Goal: Task Accomplishment & Management: Manage account settings

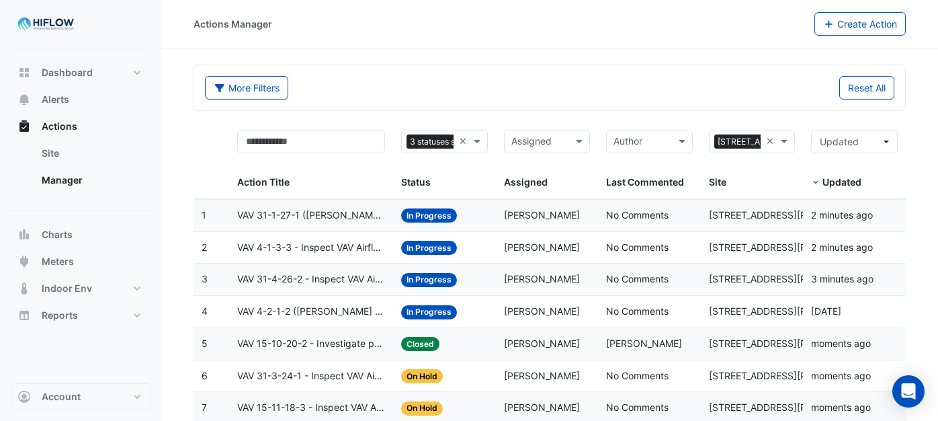
select select "***"
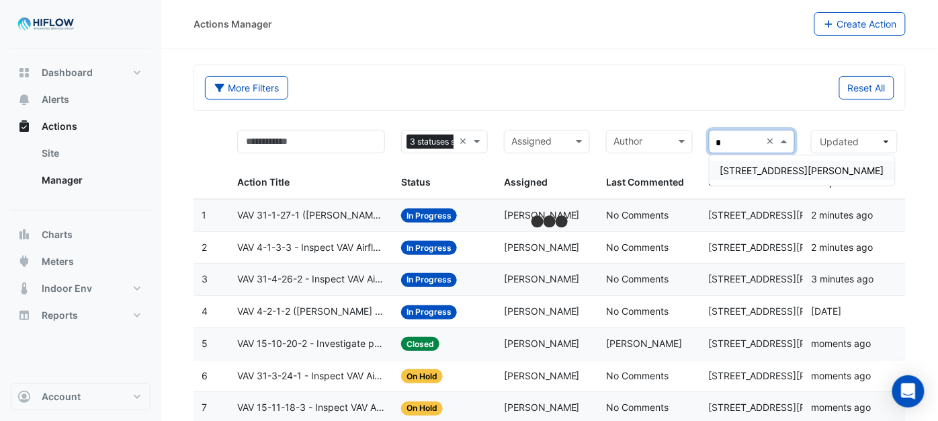
type input "**"
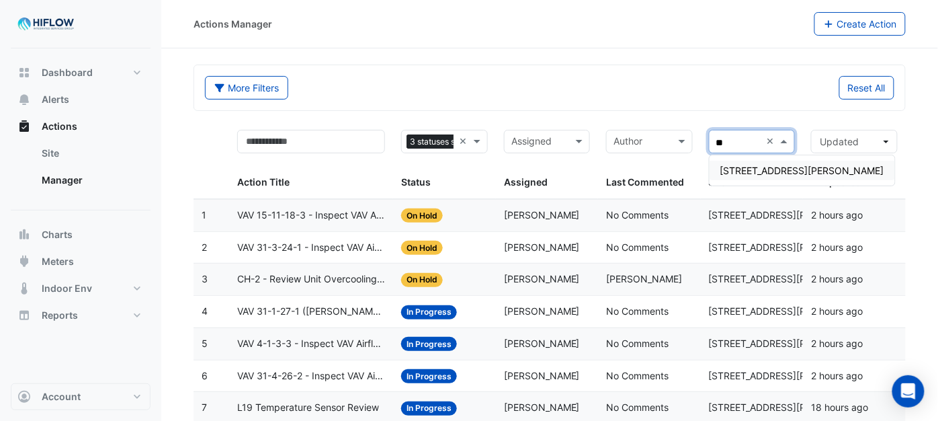
click at [744, 169] on span "[STREET_ADDRESS][PERSON_NAME]" at bounding box center [803, 170] width 164 height 11
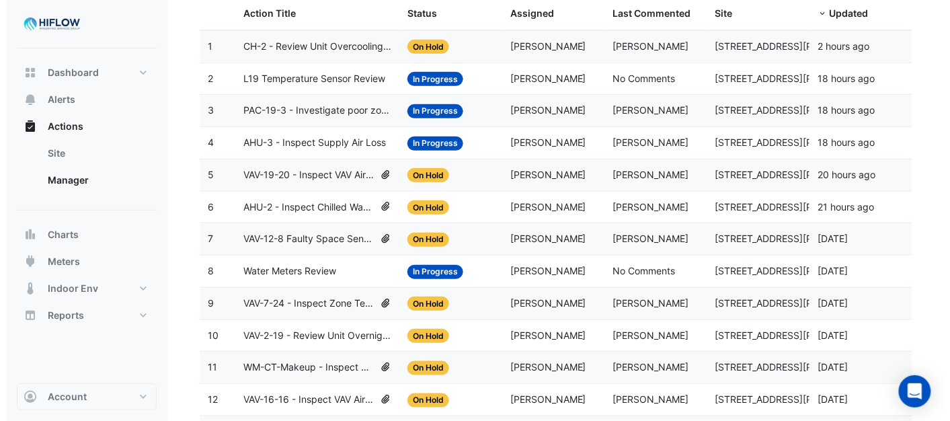
scroll to position [165, 0]
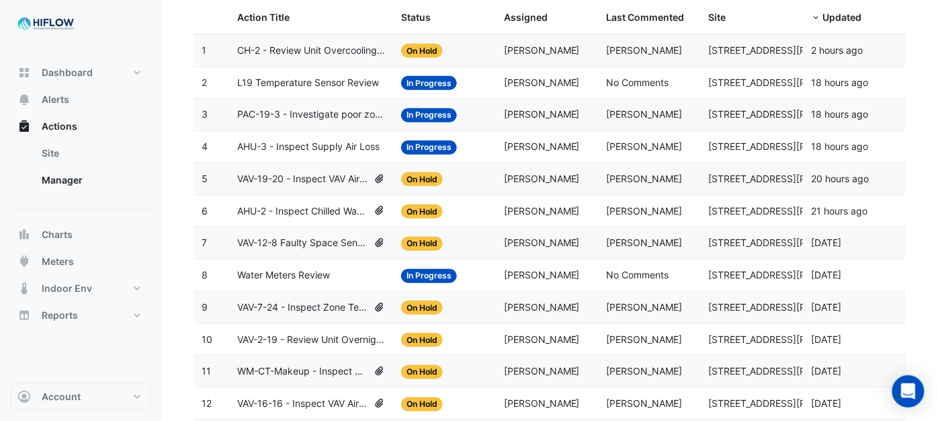
click at [281, 147] on span "AHU-3 - Inspect Supply Air Loss" at bounding box center [308, 146] width 143 height 15
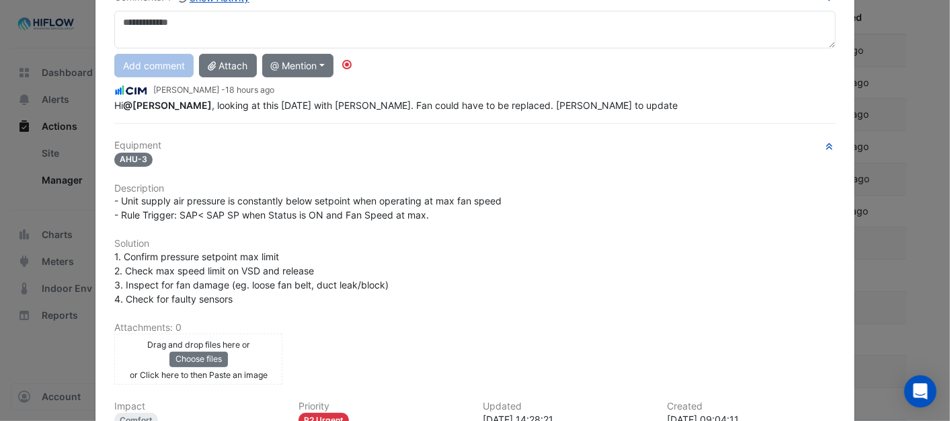
scroll to position [123, 0]
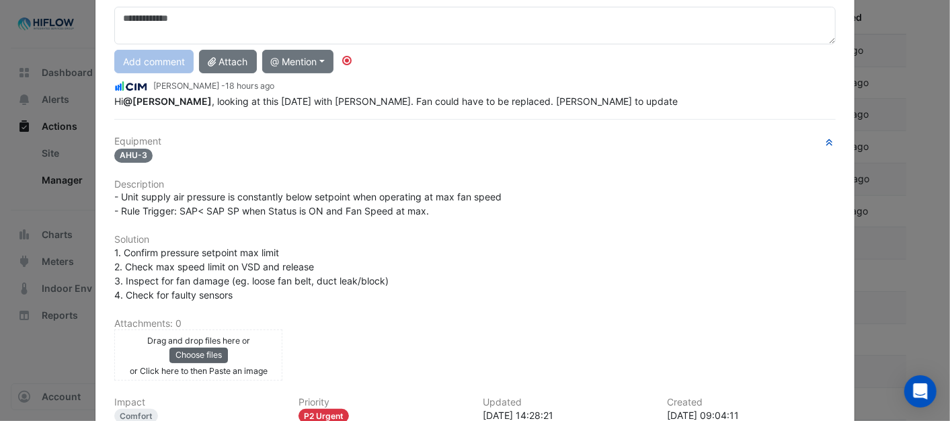
click at [206, 352] on button "Choose files" at bounding box center [198, 355] width 58 height 15
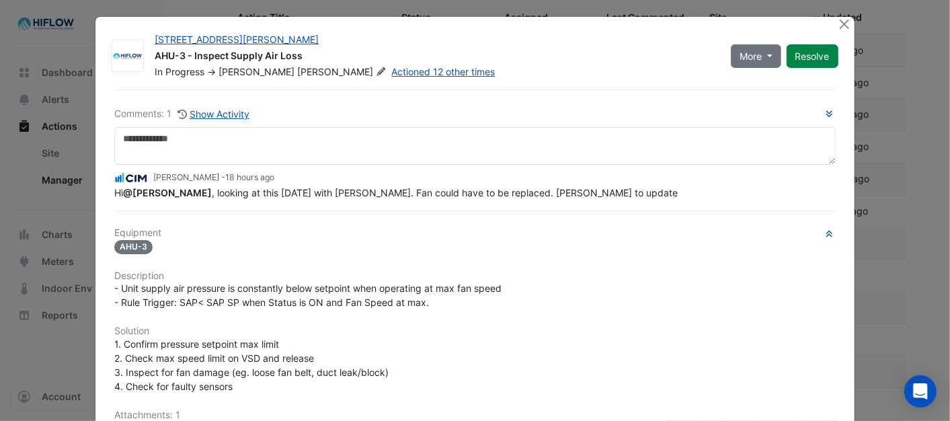
scroll to position [0, 0]
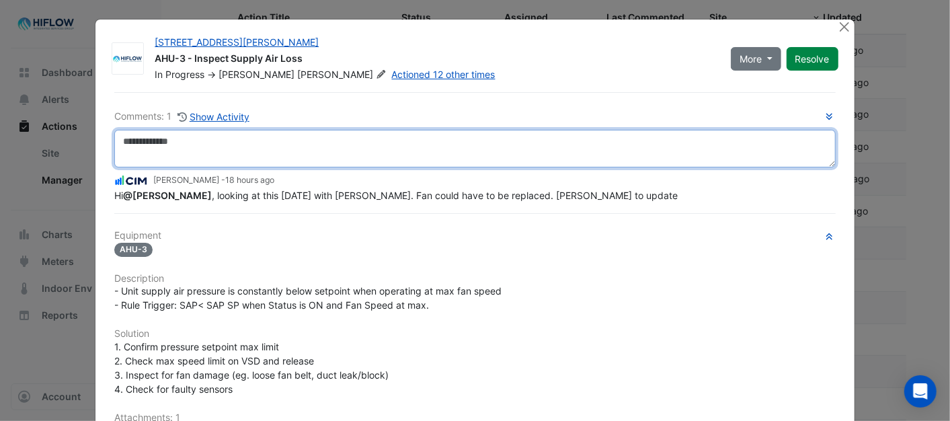
click at [173, 145] on textarea at bounding box center [474, 149] width 721 height 38
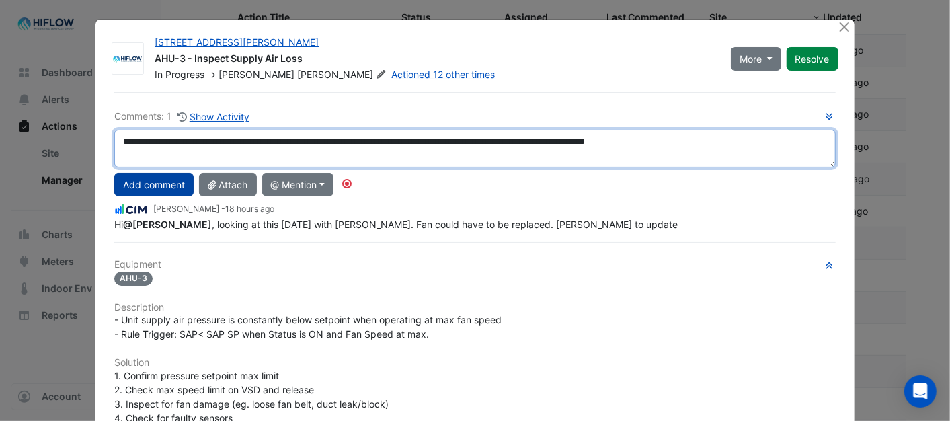
type textarea "**********"
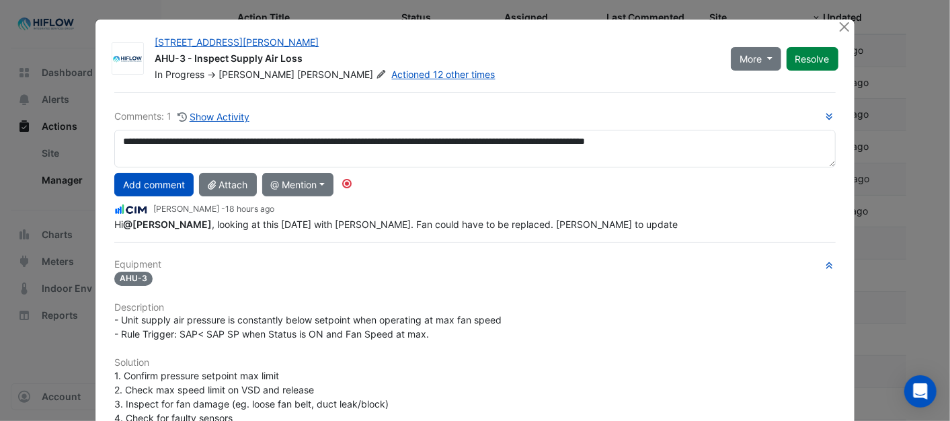
click at [156, 186] on button "Add comment" at bounding box center [153, 185] width 79 height 24
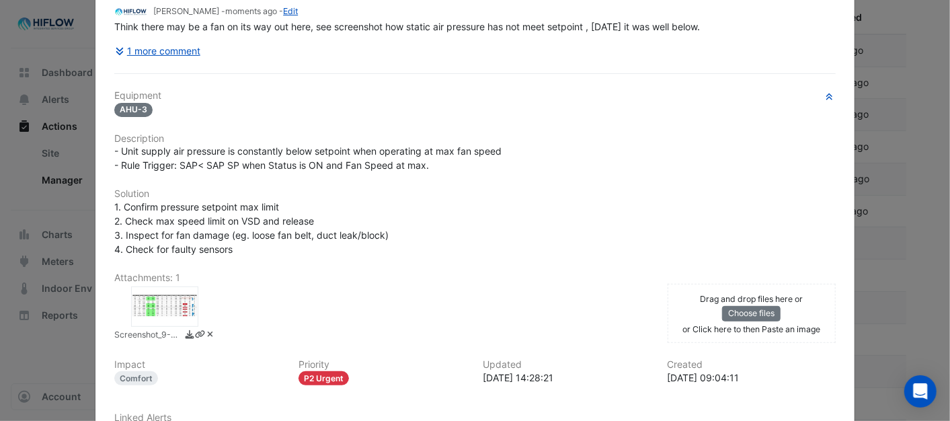
scroll to position [224, 0]
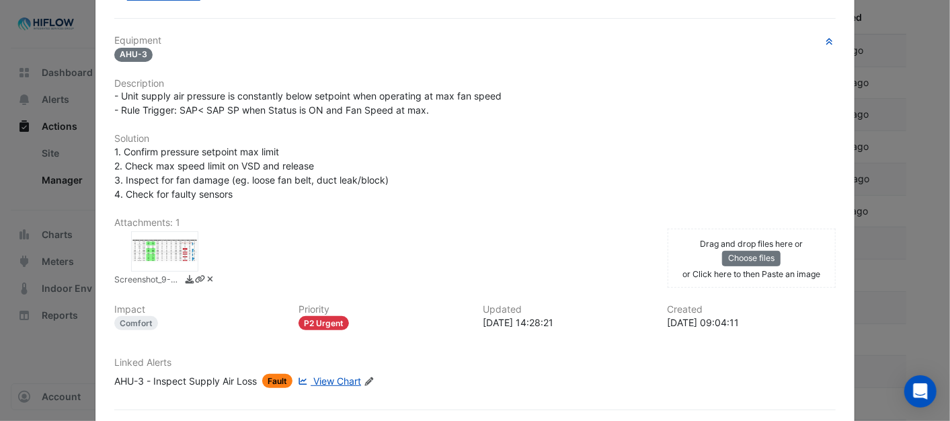
click at [352, 377] on span "View Chart" at bounding box center [337, 380] width 48 height 11
click at [739, 258] on button "Choose files" at bounding box center [751, 258] width 58 height 15
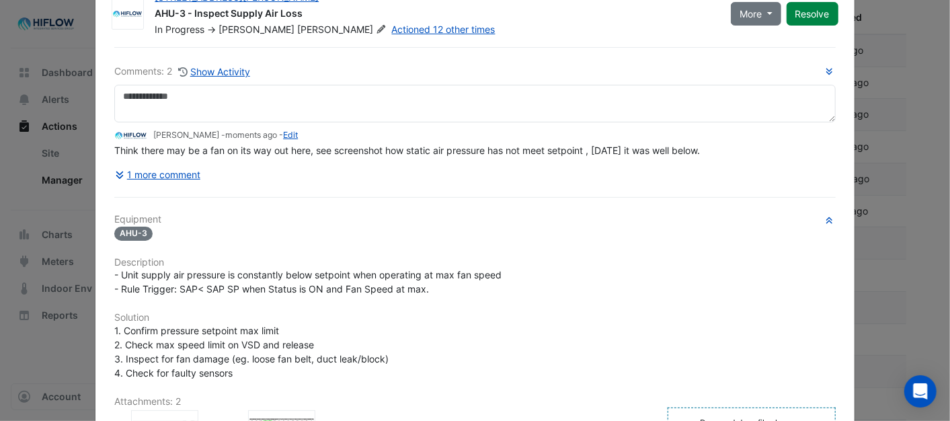
scroll to position [0, 0]
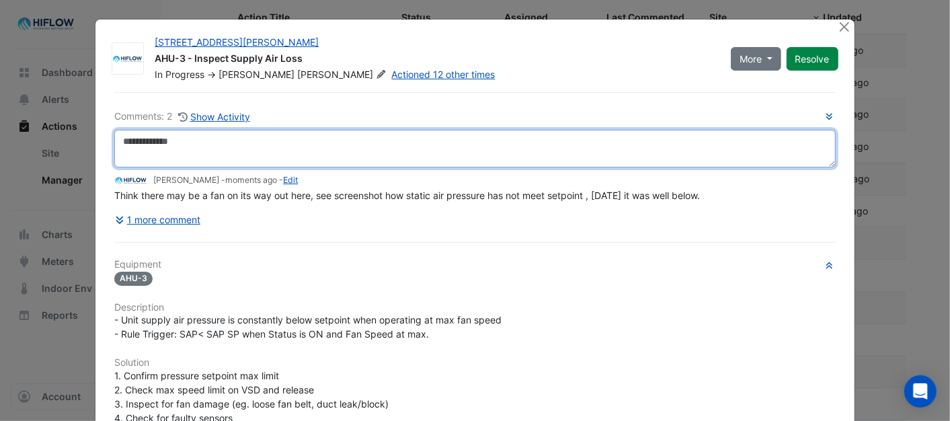
click at [147, 142] on textarea at bounding box center [474, 149] width 721 height 38
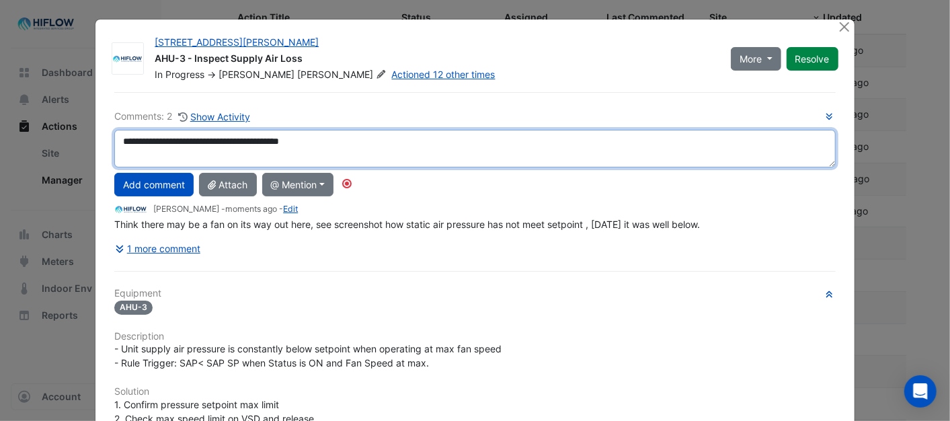
click at [329, 143] on textarea "**********" at bounding box center [474, 149] width 721 height 38
click at [543, 137] on textarea "**********" at bounding box center [474, 149] width 721 height 38
click at [565, 145] on textarea "**********" at bounding box center [474, 149] width 721 height 38
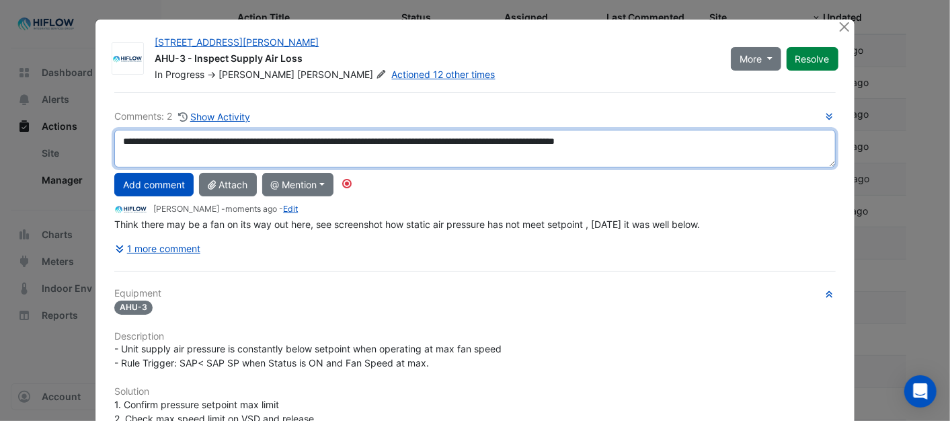
click at [720, 140] on textarea "**********" at bounding box center [474, 149] width 721 height 38
click at [686, 143] on textarea "**********" at bounding box center [474, 149] width 721 height 38
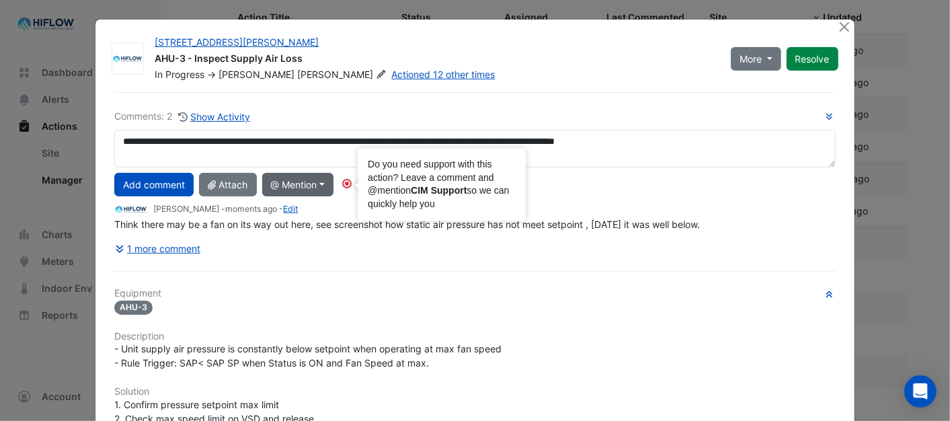
click at [346, 186] on circle "Tooltip anchor" at bounding box center [347, 183] width 8 height 8
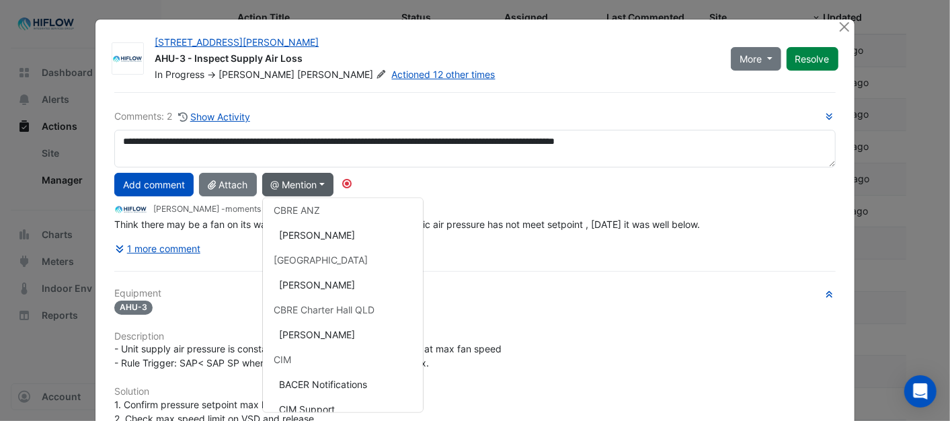
scroll to position [97, 0]
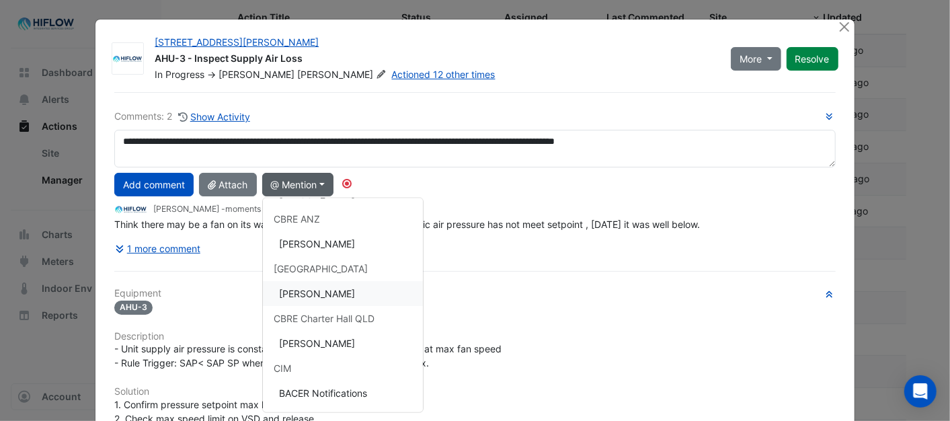
drag, startPoint x: 317, startPoint y: 290, endPoint x: 327, endPoint y: 288, distance: 9.8
click at [318, 290] on button "[PERSON_NAME]" at bounding box center [343, 293] width 160 height 25
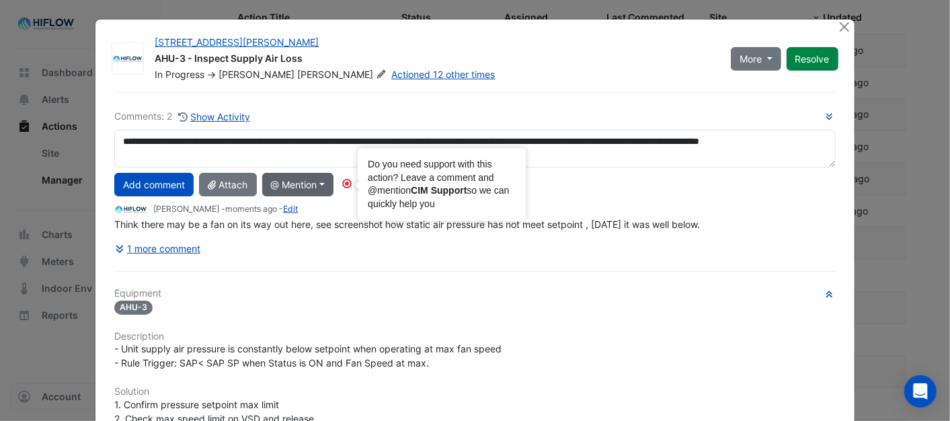
click at [343, 184] on circle "Tooltip anchor" at bounding box center [347, 183] width 8 height 8
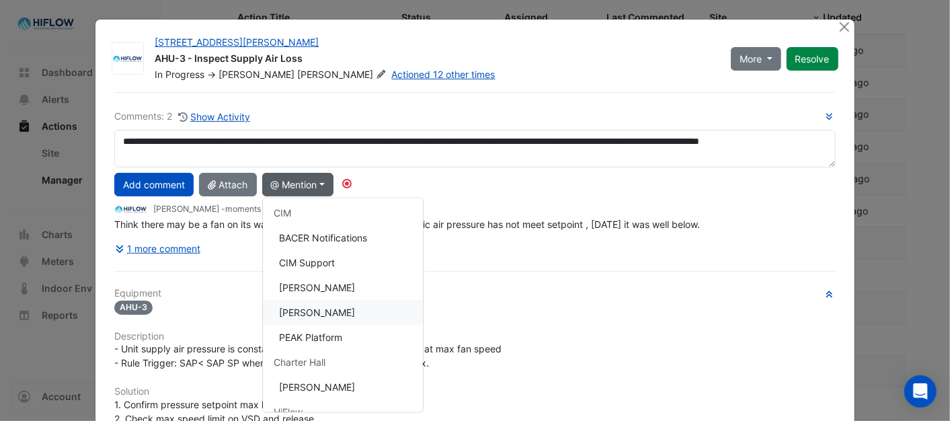
scroll to position [250, 0]
click at [329, 291] on button "[PERSON_NAME]" at bounding box center [343, 289] width 160 height 25
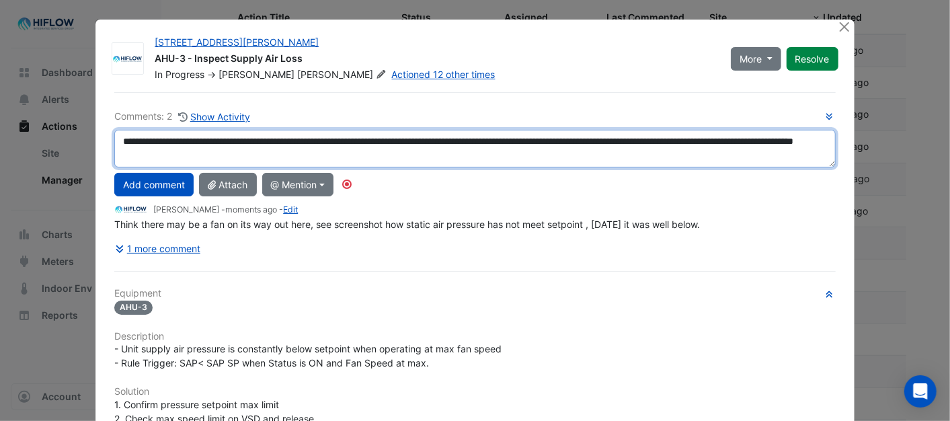
scroll to position [0, 0]
click at [246, 139] on textarea "**********" at bounding box center [474, 149] width 721 height 38
type textarea "**********"
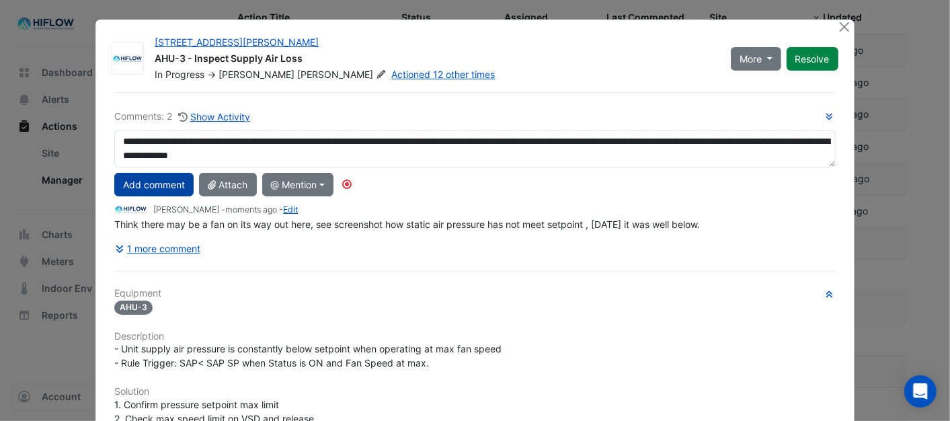
click at [158, 181] on button "Add comment" at bounding box center [153, 185] width 79 height 24
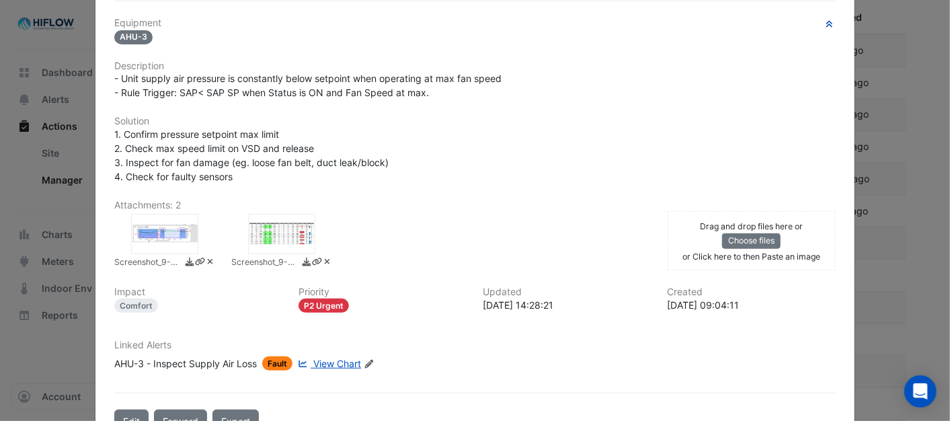
scroll to position [294, 0]
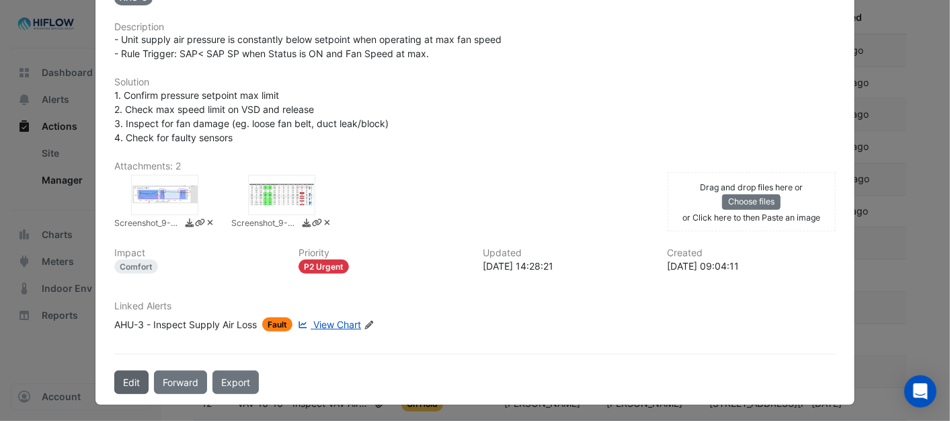
click at [123, 374] on button "Edit" at bounding box center [131, 382] width 34 height 24
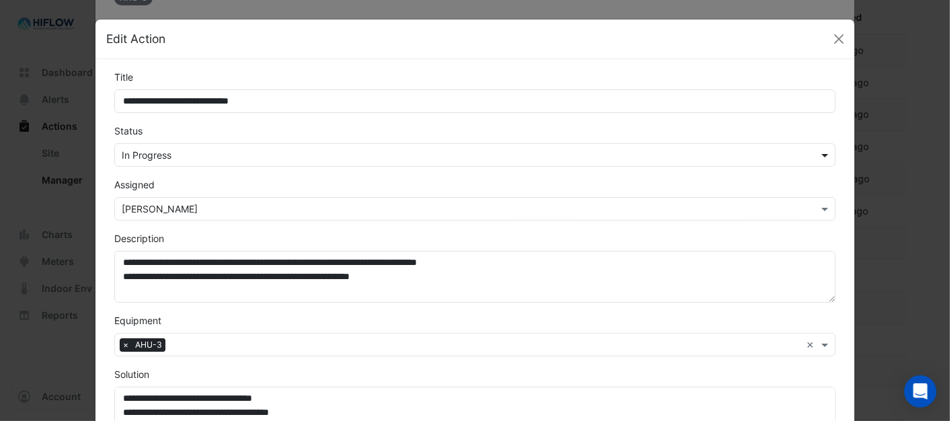
click at [818, 156] on span at bounding box center [826, 155] width 17 height 14
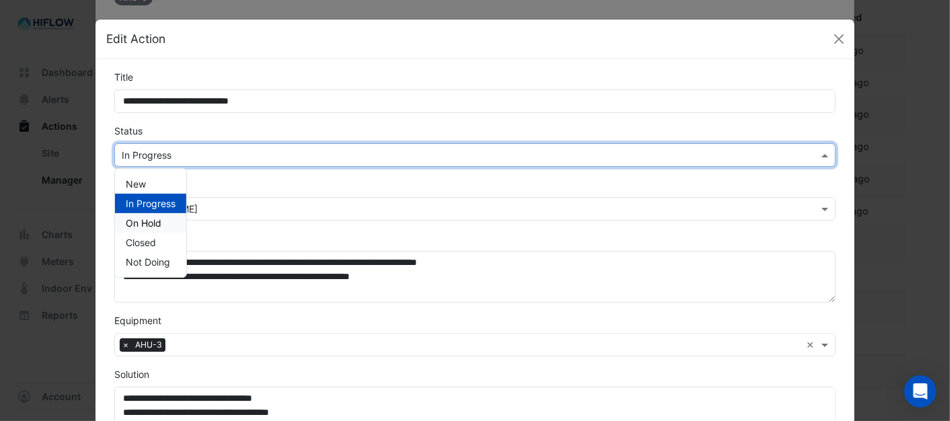
click at [132, 222] on span "On Hold" at bounding box center [144, 222] width 36 height 11
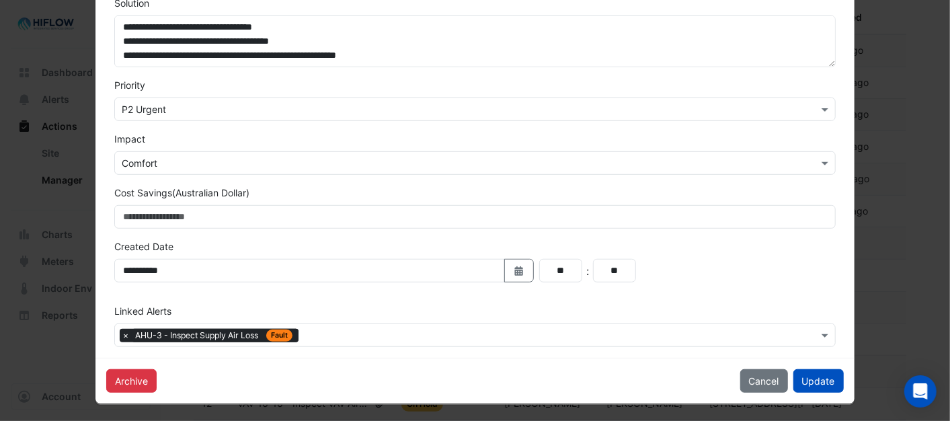
scroll to position [373, 0]
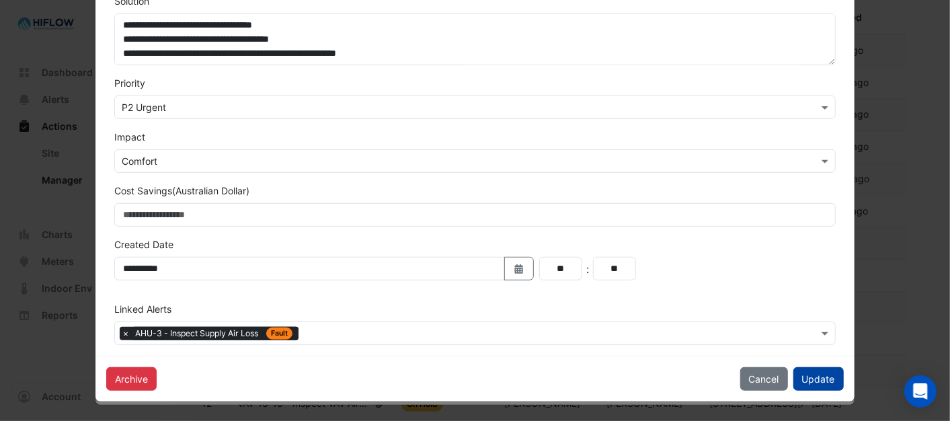
click at [803, 377] on button "Update" at bounding box center [818, 379] width 50 height 24
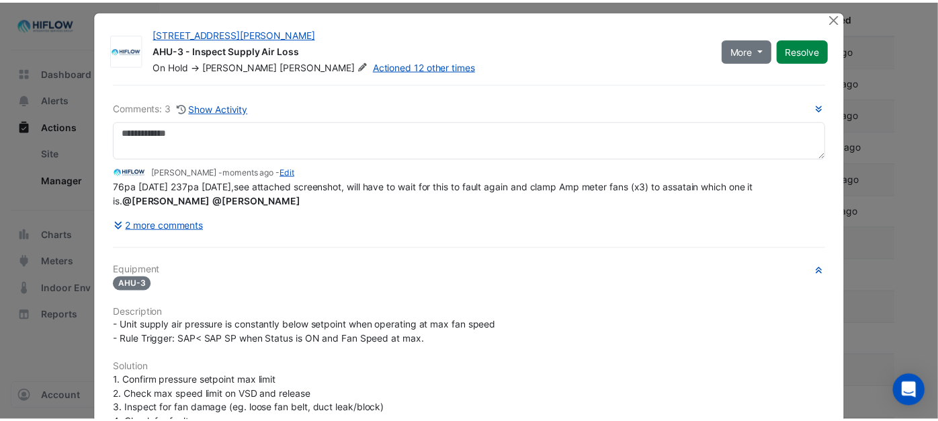
scroll to position [0, 0]
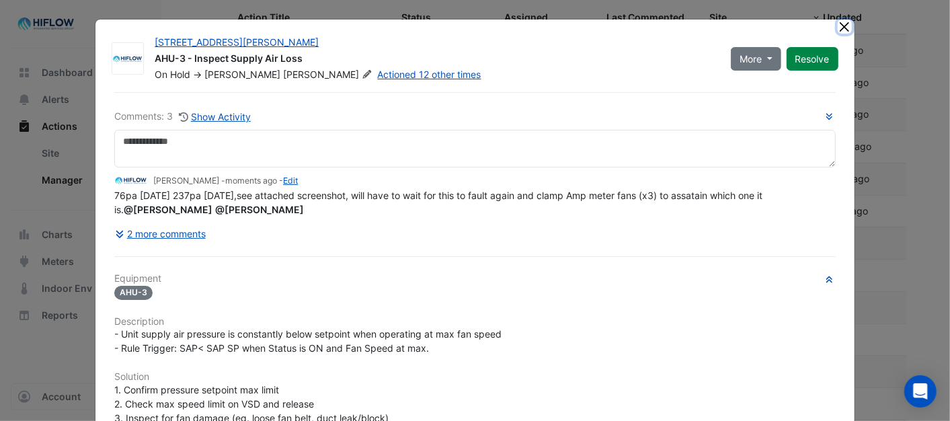
click at [838, 27] on button "Close" at bounding box center [845, 26] width 14 height 14
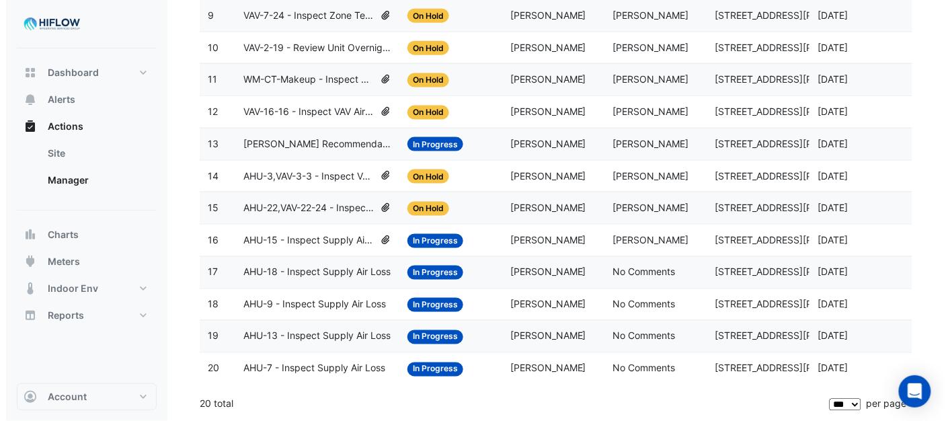
scroll to position [464, 0]
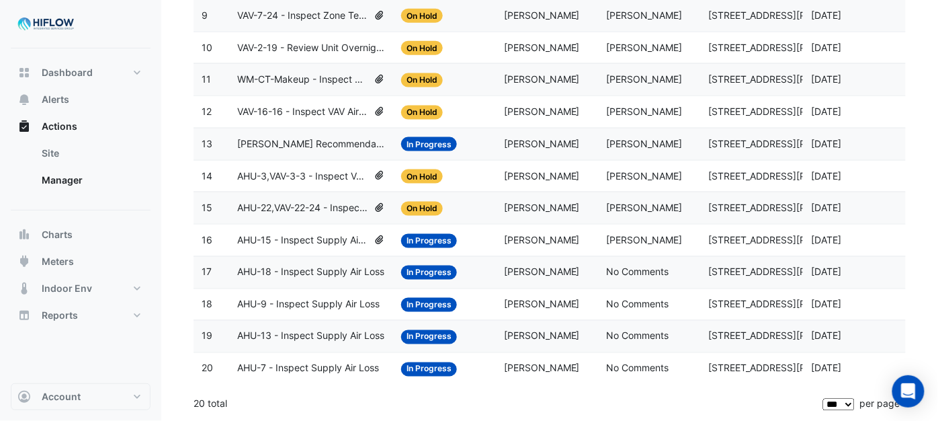
click at [307, 302] on span "AHU-9 - Inspect Supply Air Loss" at bounding box center [308, 304] width 143 height 15
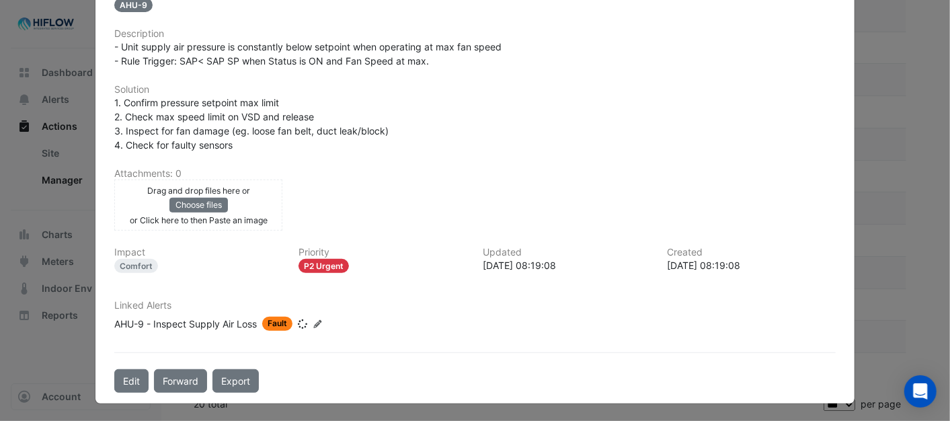
scroll to position [292, 0]
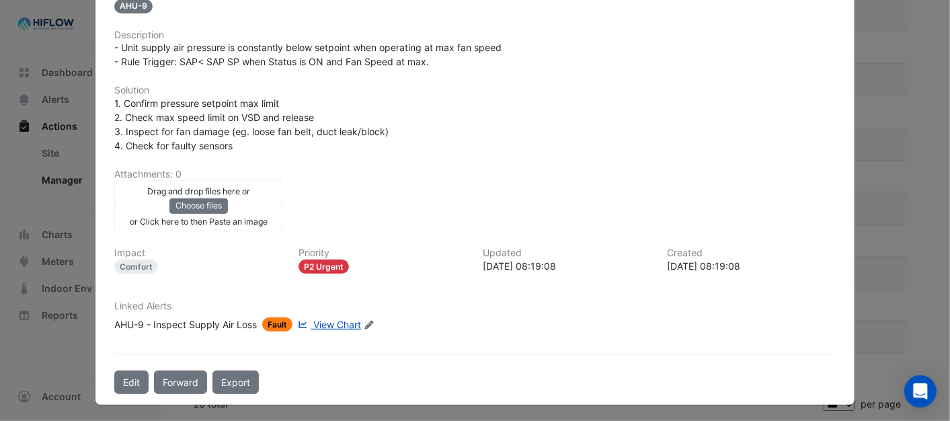
click at [340, 321] on span "View Chart" at bounding box center [337, 324] width 48 height 11
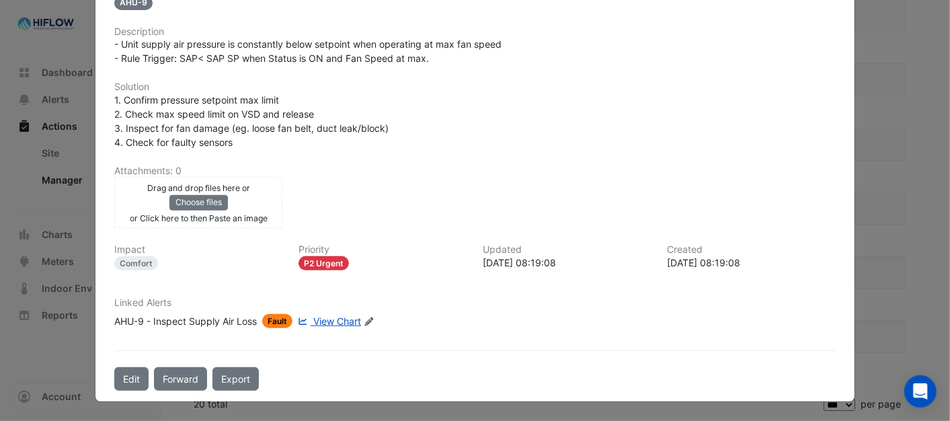
scroll to position [258, 0]
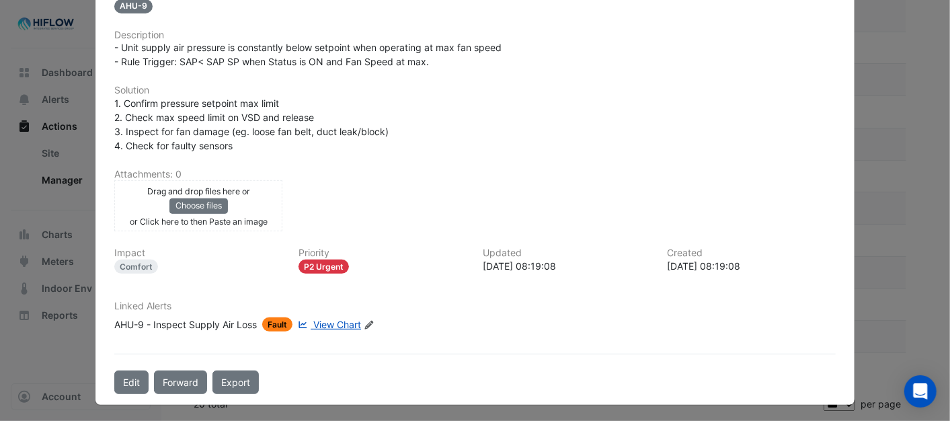
click at [331, 324] on span "View Chart" at bounding box center [337, 324] width 48 height 11
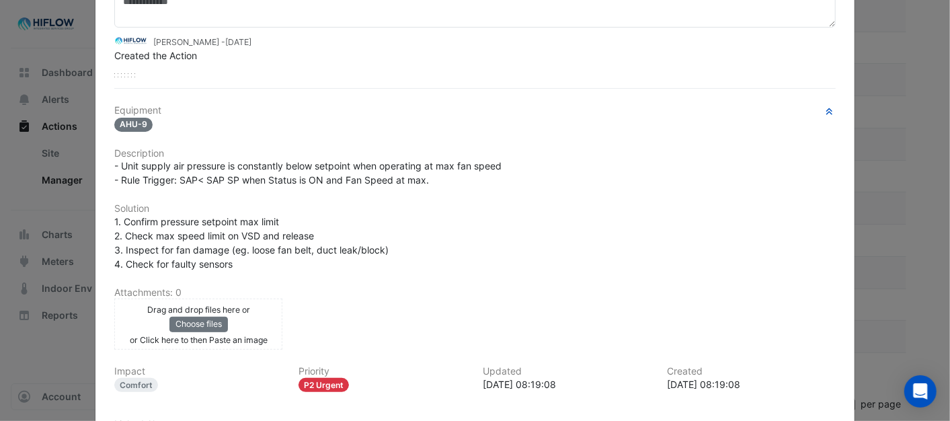
scroll to position [184, 0]
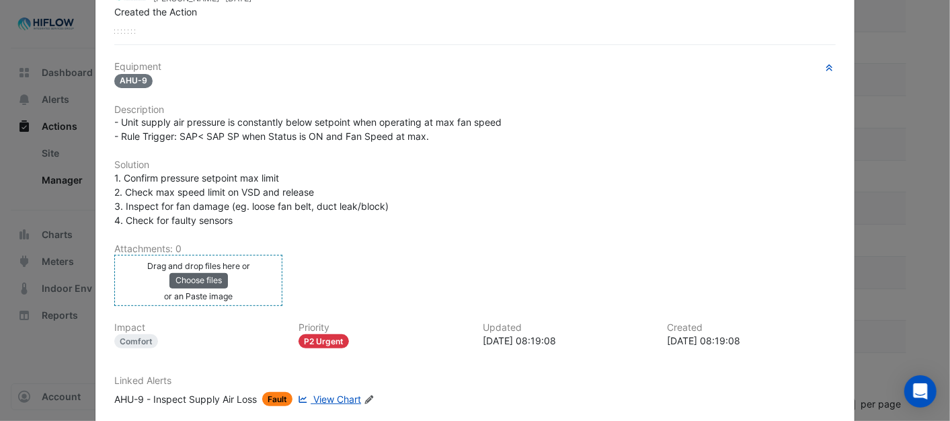
click at [204, 279] on button "Choose files" at bounding box center [198, 280] width 58 height 15
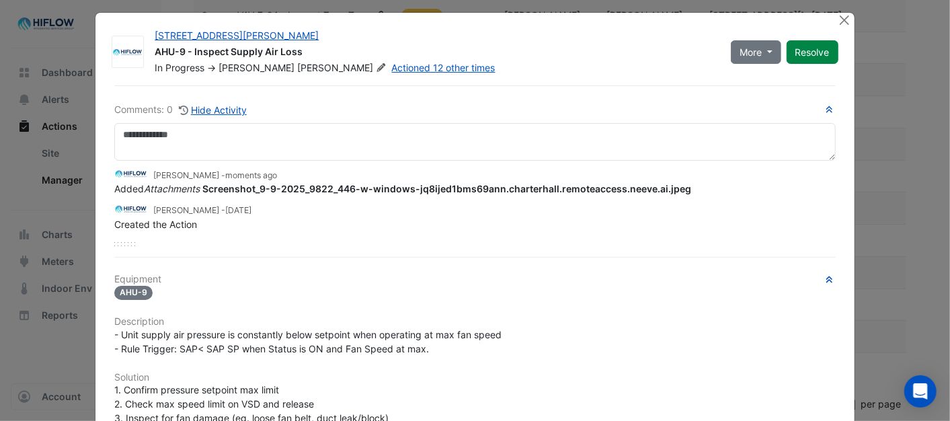
scroll to position [0, 0]
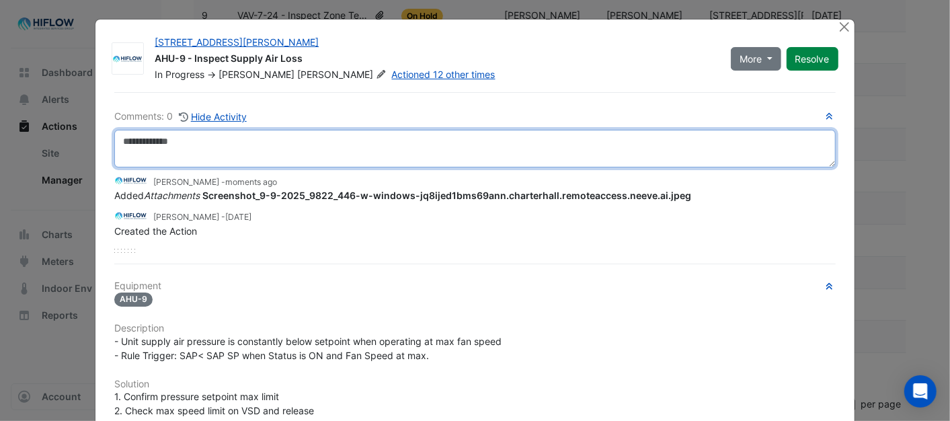
click at [147, 148] on textarea at bounding box center [474, 149] width 721 height 38
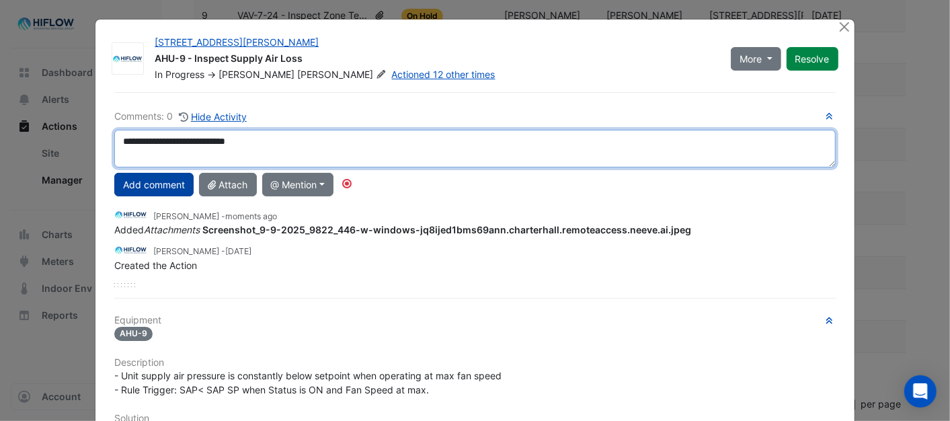
type textarea "**********"
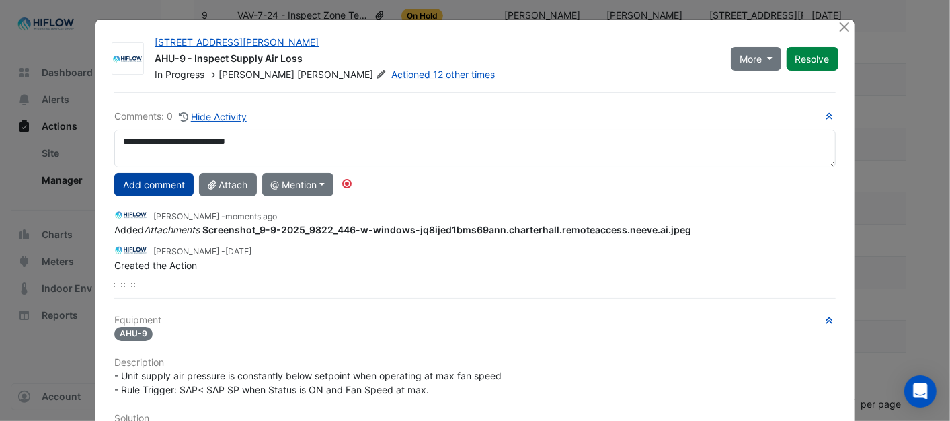
click at [157, 184] on button "Add comment" at bounding box center [153, 185] width 79 height 24
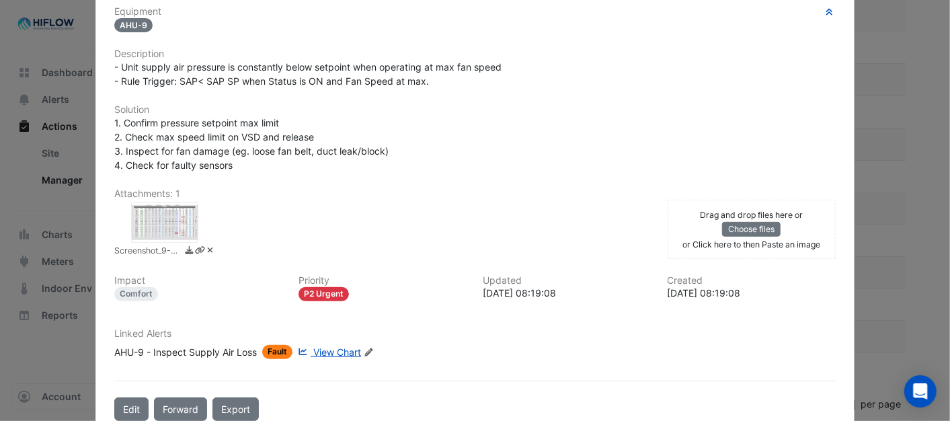
scroll to position [335, 0]
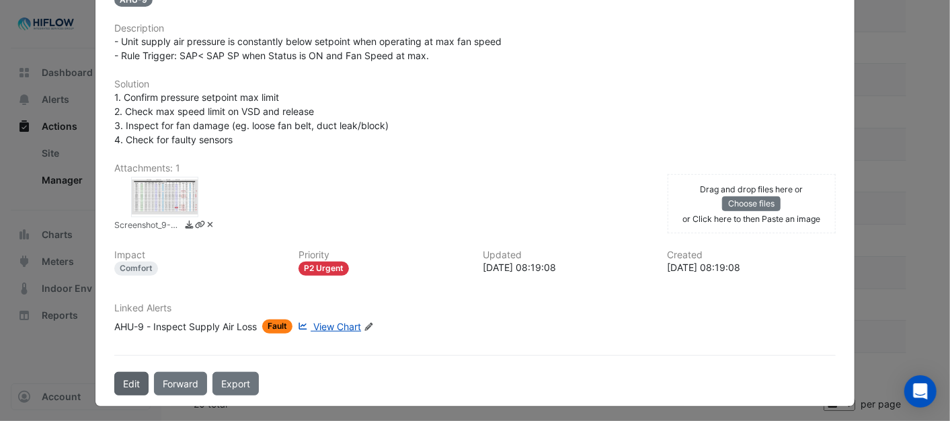
click at [126, 374] on button "Edit" at bounding box center [131, 384] width 34 height 24
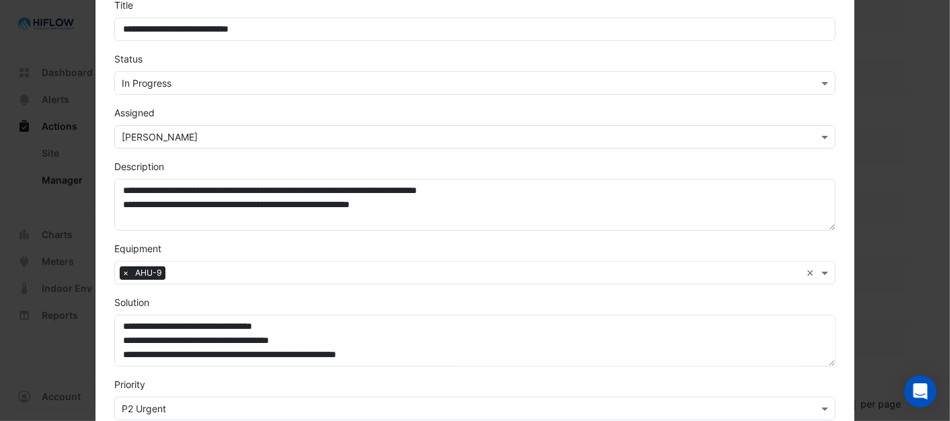
scroll to position [75, 0]
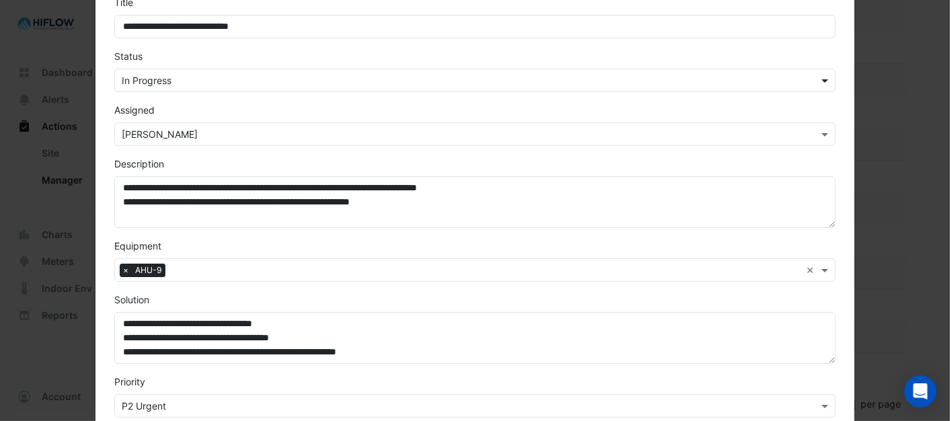
click at [821, 81] on span at bounding box center [826, 80] width 17 height 14
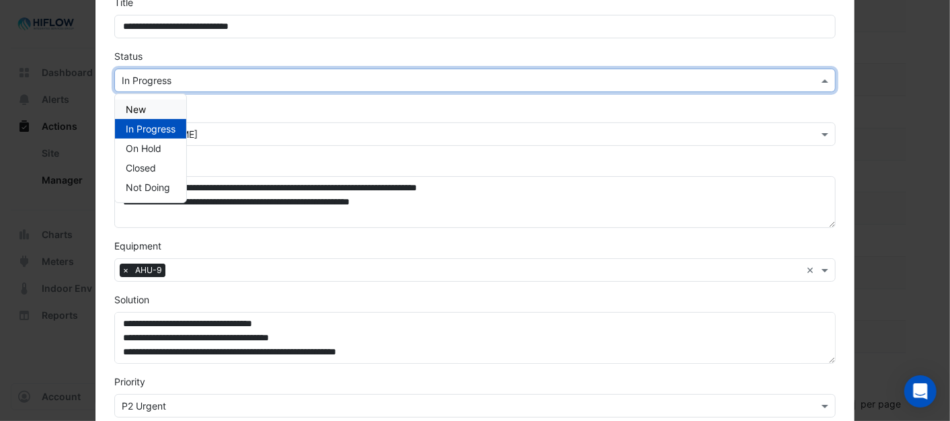
click at [145, 106] on div "New" at bounding box center [150, 108] width 71 height 19
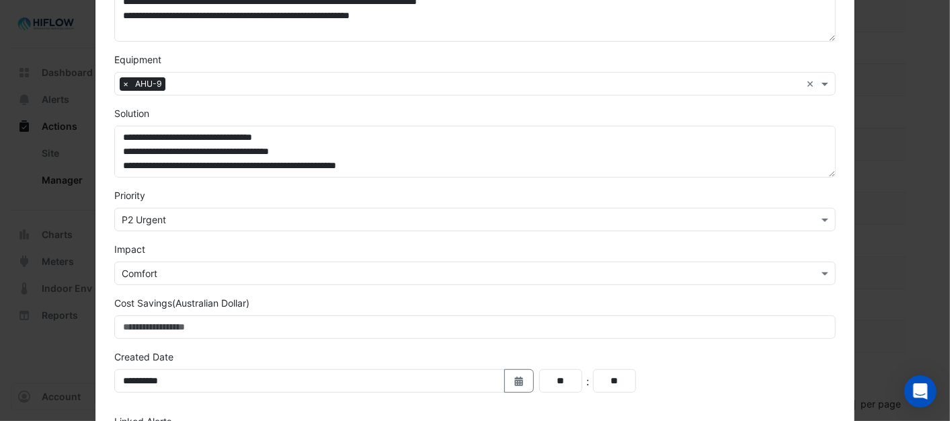
scroll to position [373, 0]
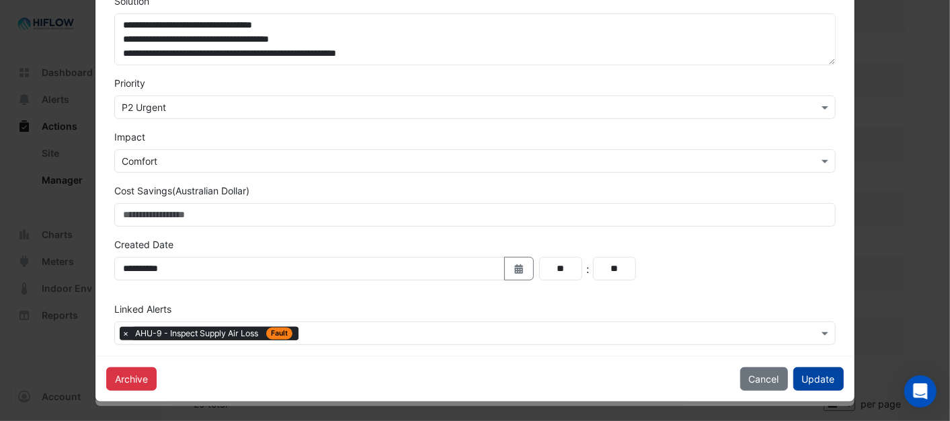
click at [829, 378] on button "Update" at bounding box center [818, 379] width 50 height 24
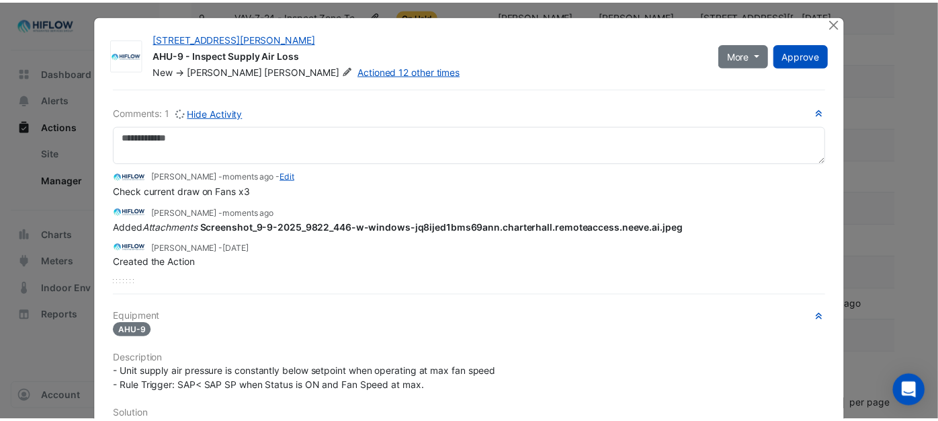
scroll to position [0, 0]
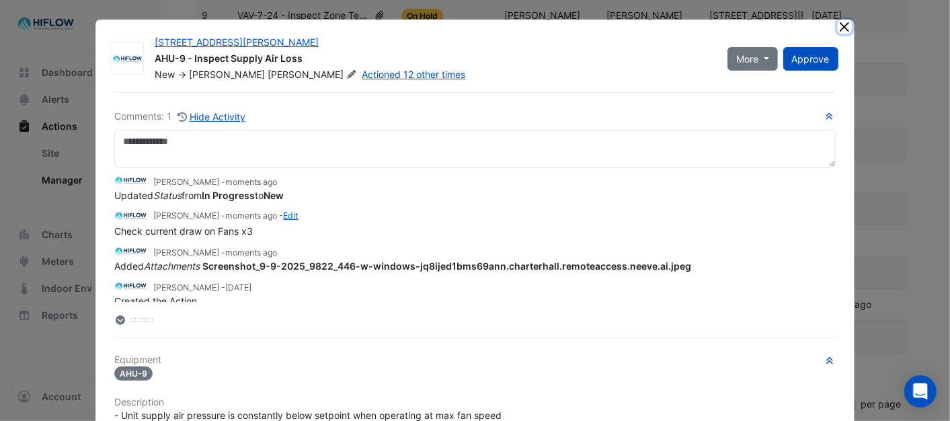
click at [838, 25] on button "Close" at bounding box center [845, 26] width 14 height 14
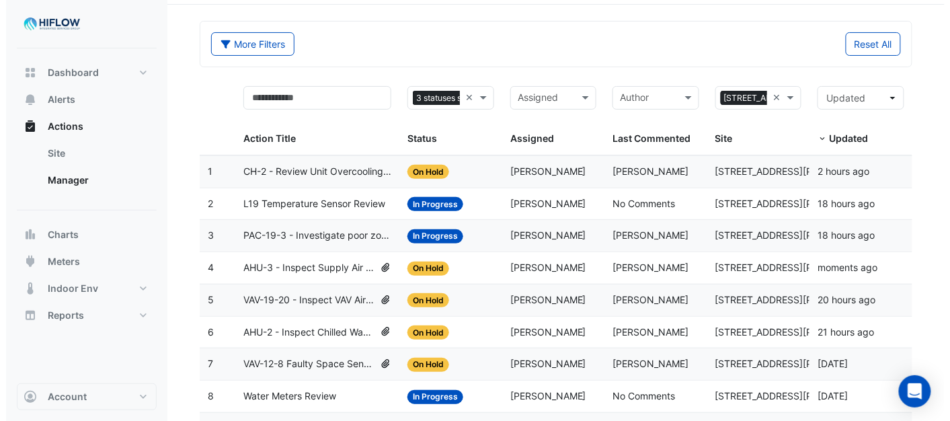
scroll to position [15, 0]
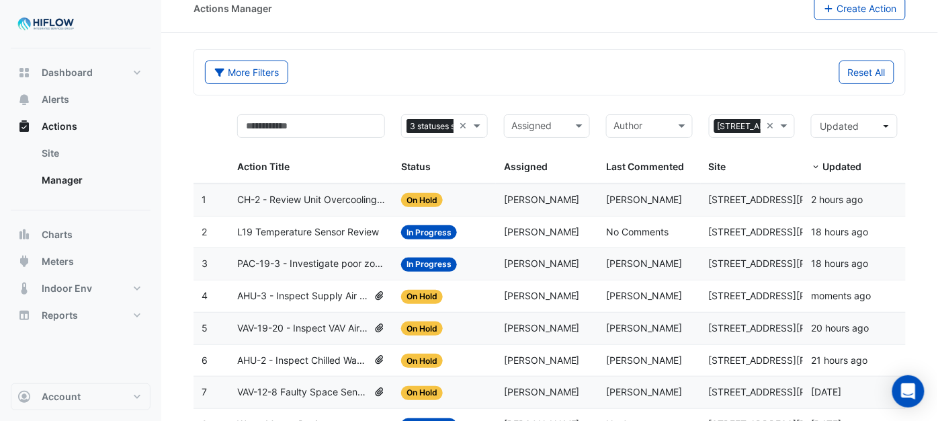
click at [288, 291] on span "AHU-3 - Inspect Supply Air Loss" at bounding box center [302, 295] width 131 height 15
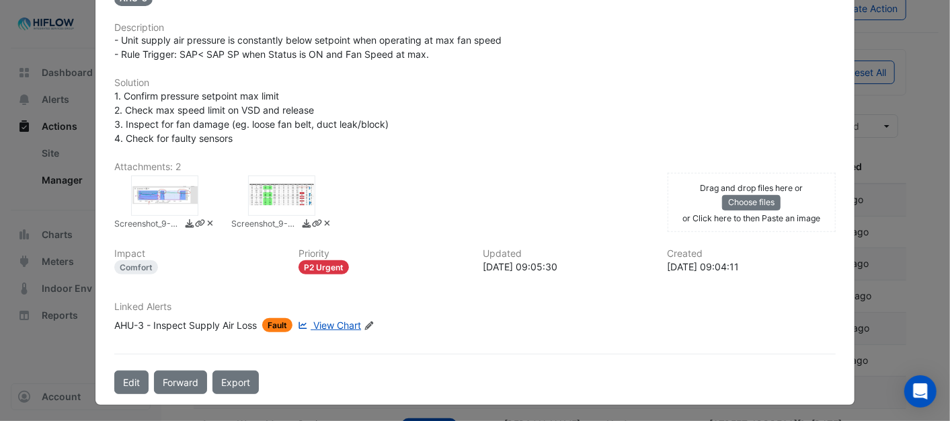
scroll to position [323, 0]
click at [117, 381] on button "Edit" at bounding box center [131, 382] width 34 height 24
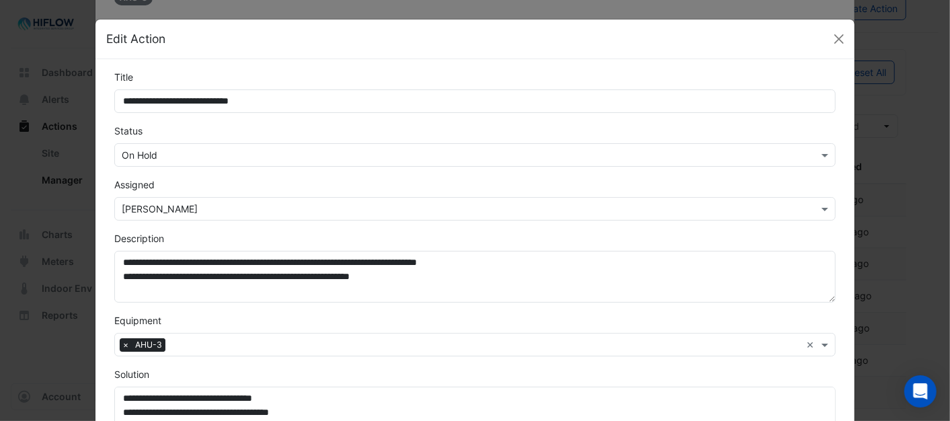
scroll to position [294, 0]
click at [819, 153] on span at bounding box center [826, 155] width 17 height 14
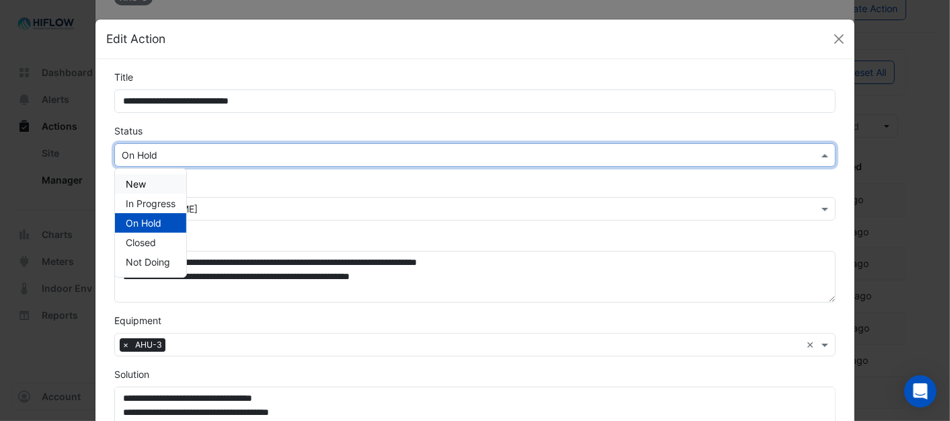
click at [138, 179] on span "New" at bounding box center [136, 183] width 20 height 11
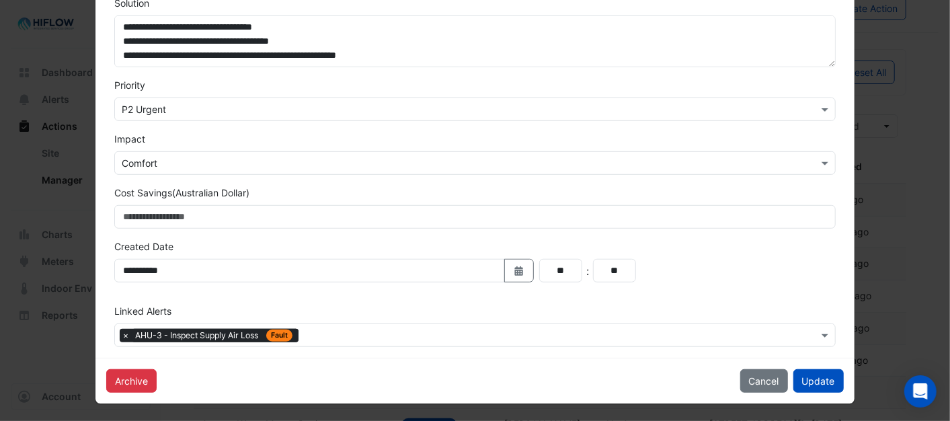
scroll to position [373, 0]
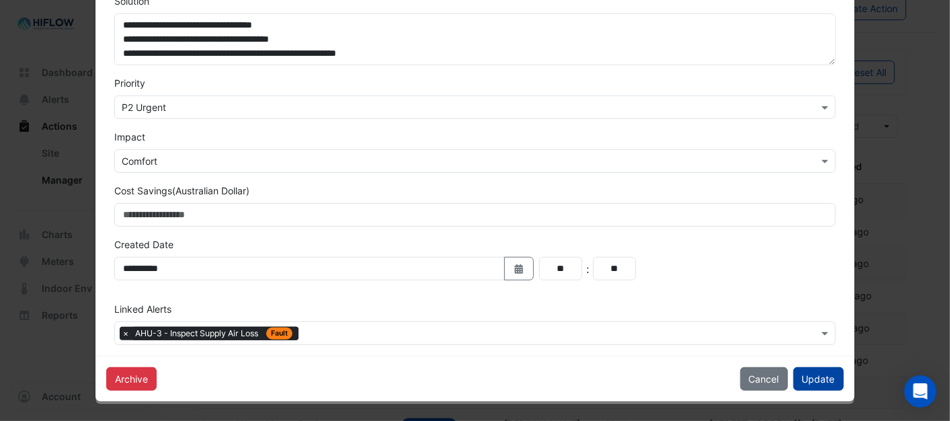
click at [825, 381] on button "Update" at bounding box center [818, 379] width 50 height 24
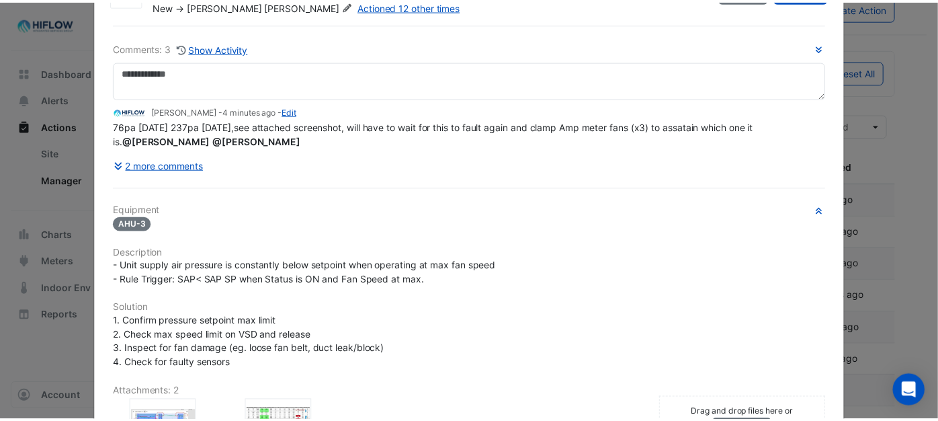
scroll to position [0, 0]
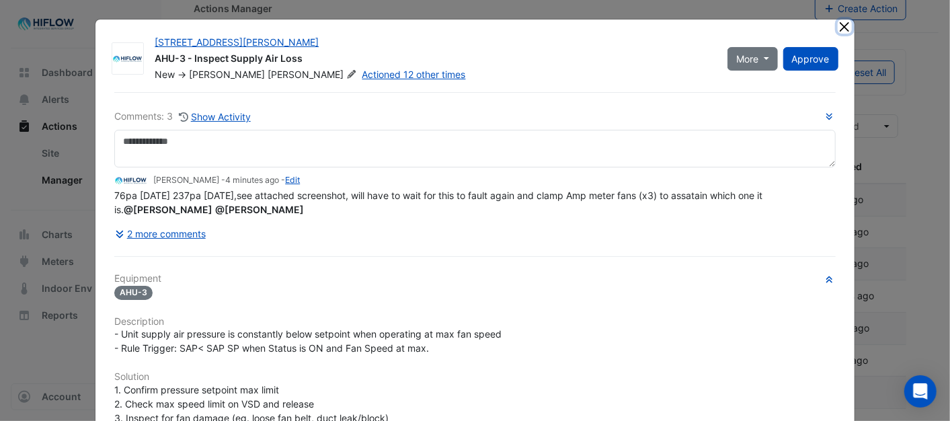
click at [838, 23] on button "Close" at bounding box center [845, 26] width 14 height 14
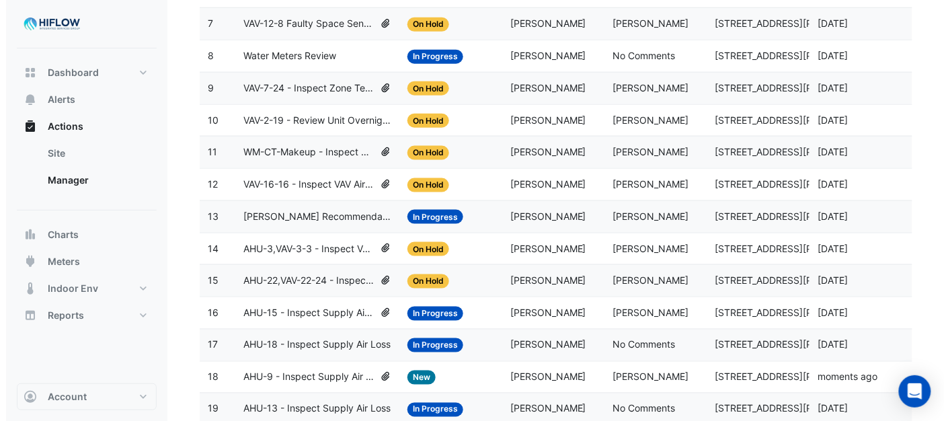
scroll to position [389, 0]
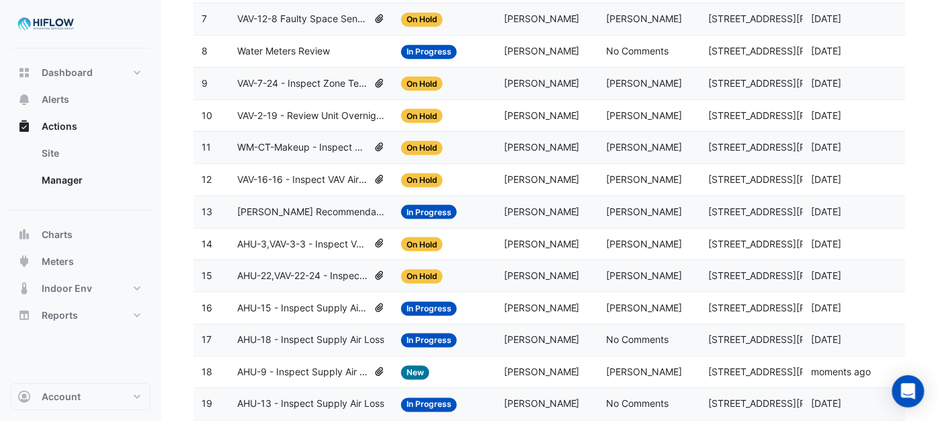
click at [307, 243] on span "AHU-3,VAV-3-3 - Inspect VAV Airflow Block" at bounding box center [302, 244] width 131 height 15
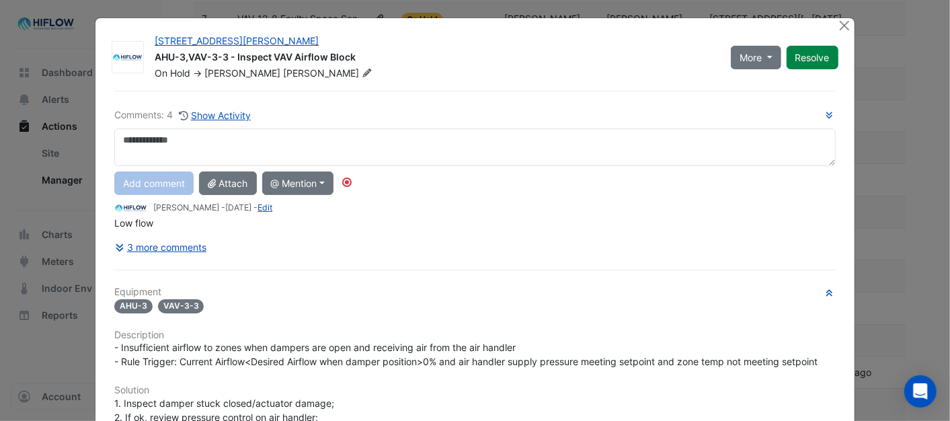
scroll to position [0, 0]
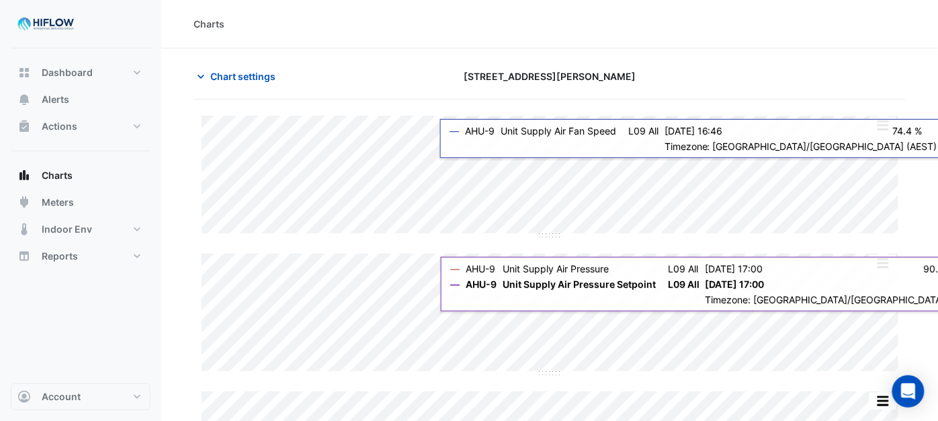
type input "**********"
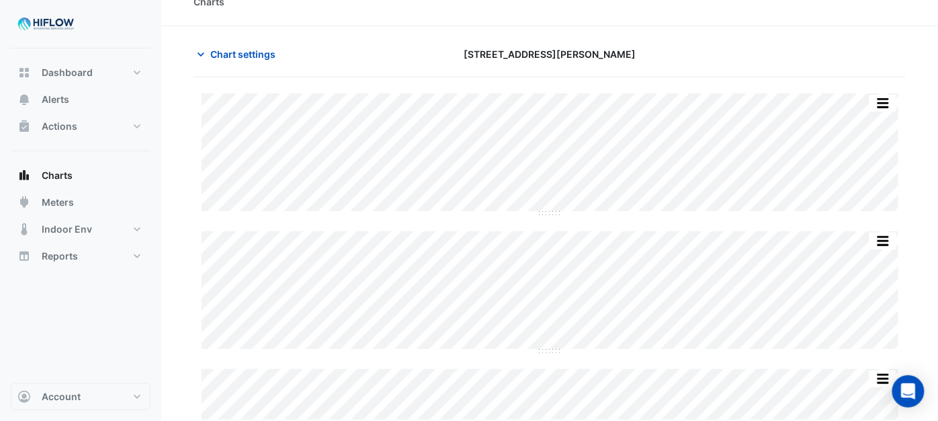
scroll to position [23, 0]
click at [204, 52] on icon "button" at bounding box center [200, 53] width 13 height 13
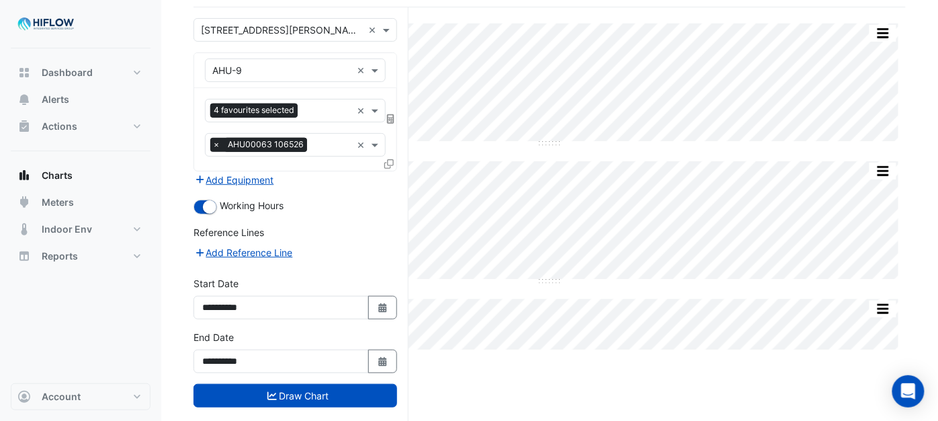
scroll to position [97, 0]
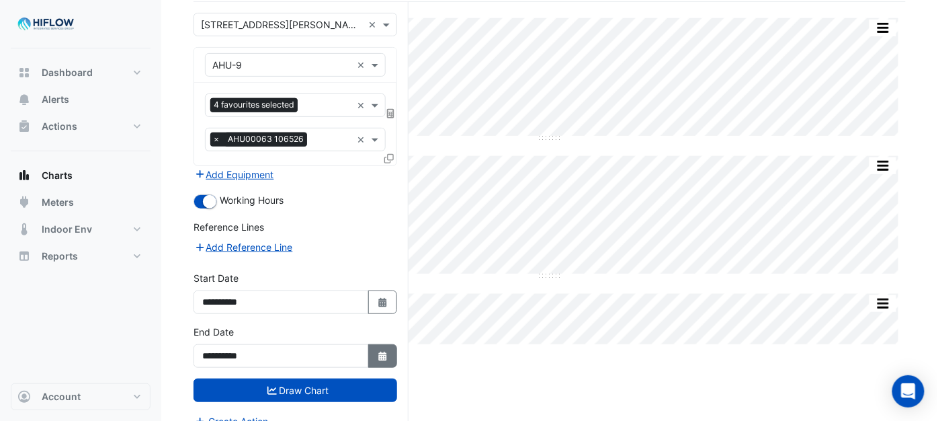
click at [378, 354] on icon "button" at bounding box center [382, 356] width 8 height 9
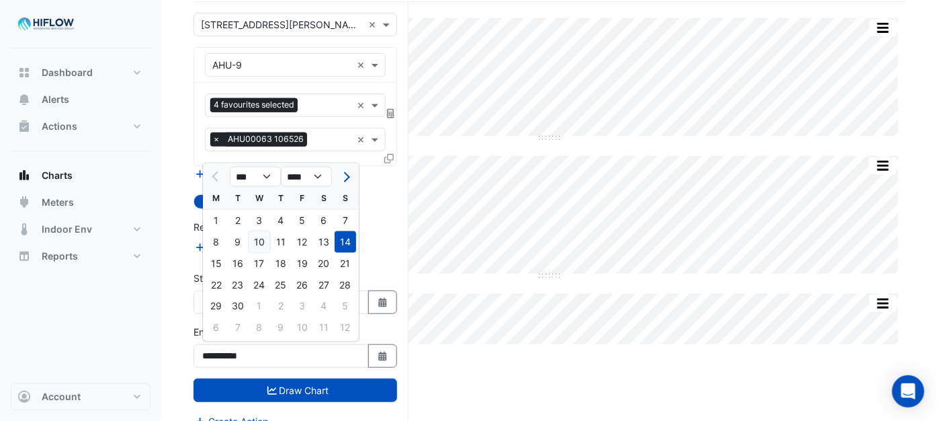
click at [263, 239] on div "10" at bounding box center [260, 242] width 22 height 22
type input "**********"
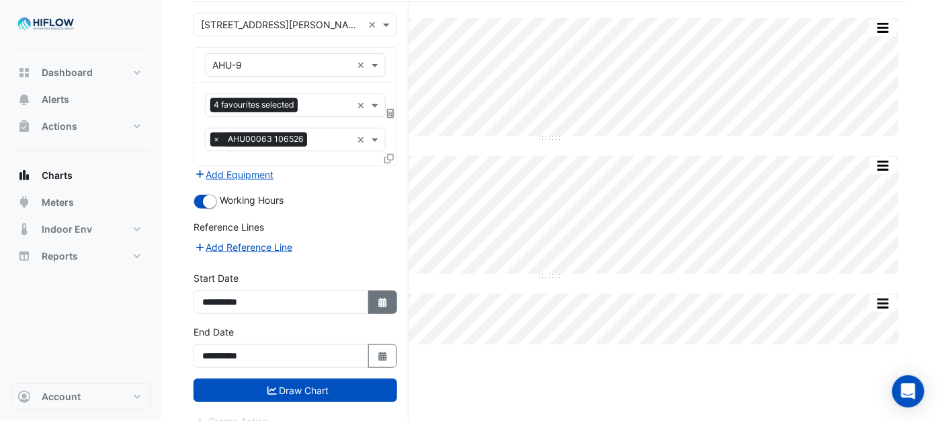
click at [391, 297] on button "Select Date" at bounding box center [383, 302] width 30 height 24
select select "*"
select select "****"
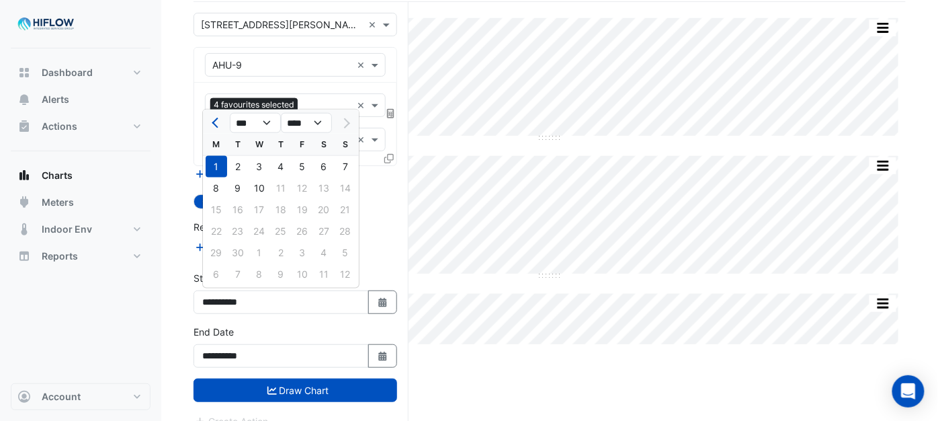
click at [214, 163] on div "1" at bounding box center [217, 167] width 22 height 22
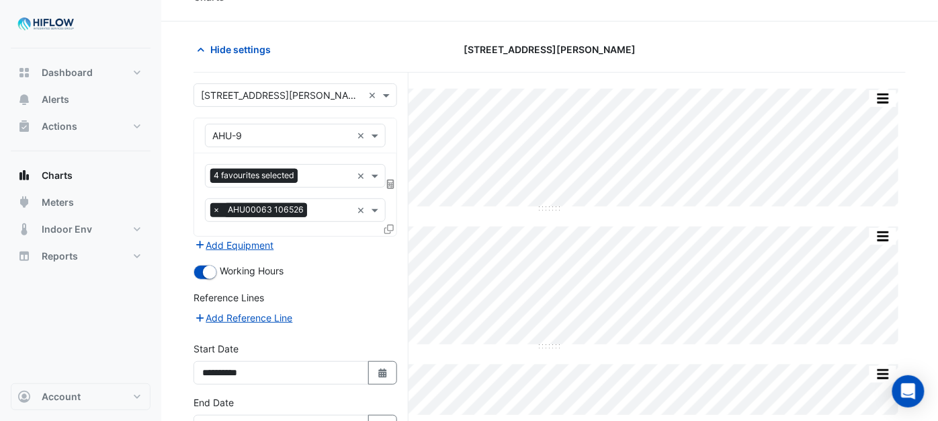
scroll to position [23, 0]
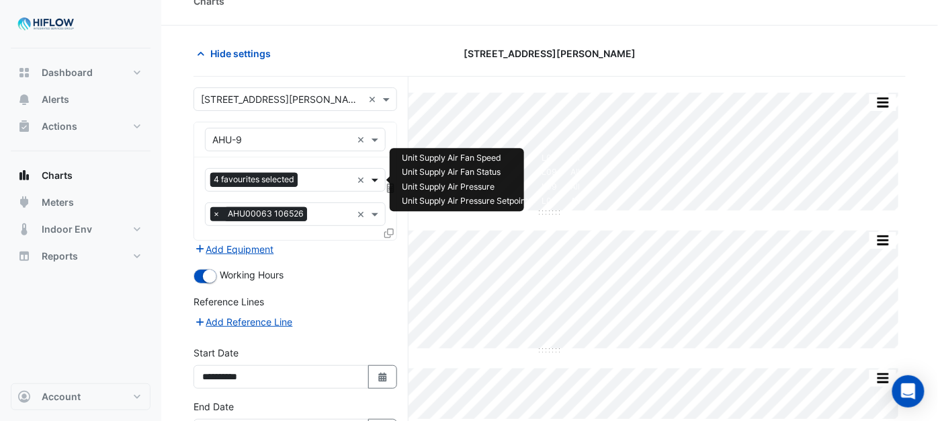
click at [374, 181] on span at bounding box center [376, 180] width 17 height 14
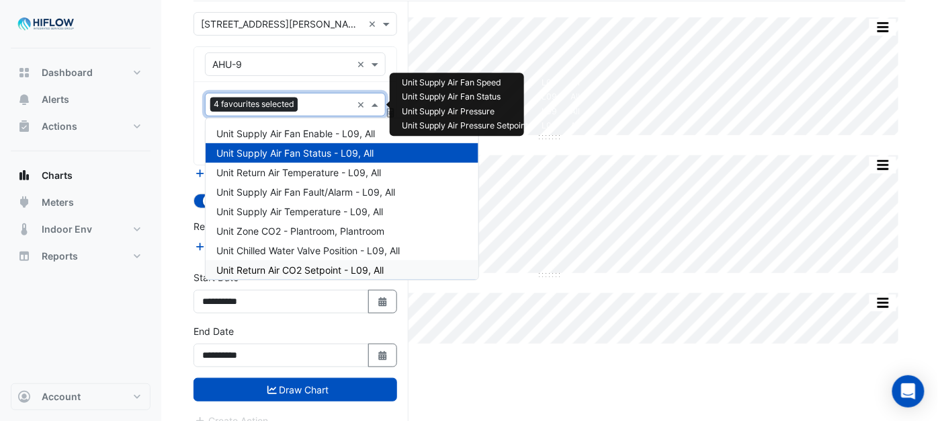
scroll to position [115, 0]
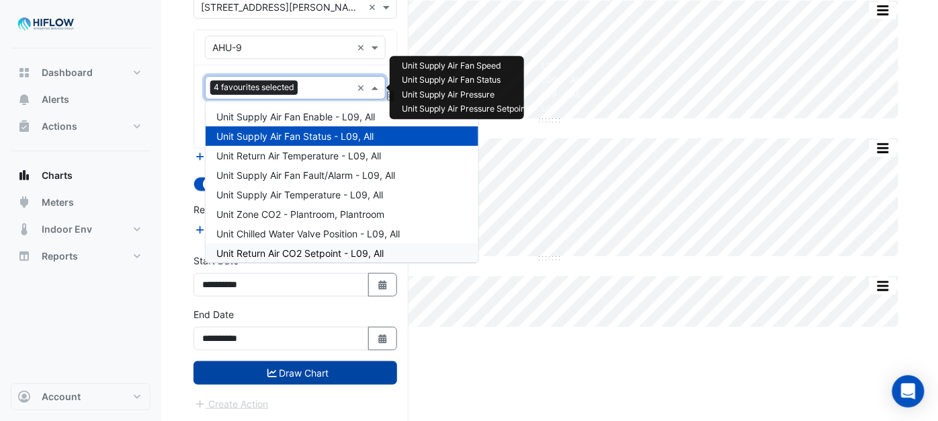
click at [299, 373] on button "Draw Chart" at bounding box center [296, 373] width 204 height 24
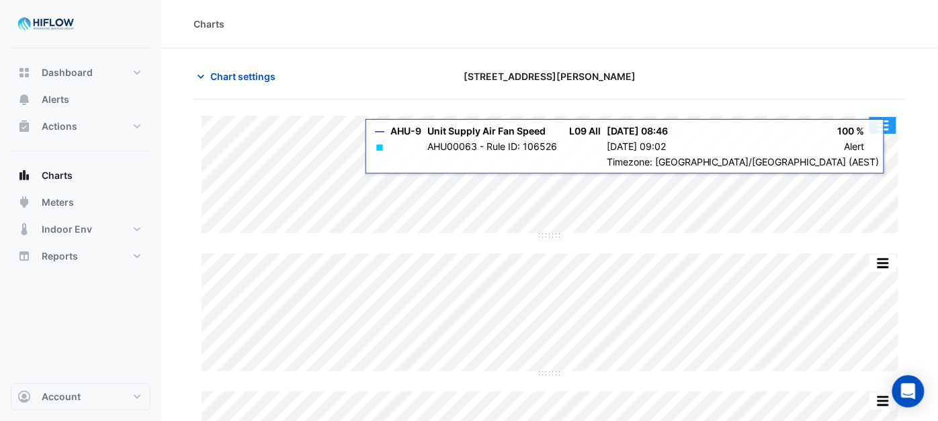
click at [882, 128] on button "button" at bounding box center [883, 125] width 27 height 17
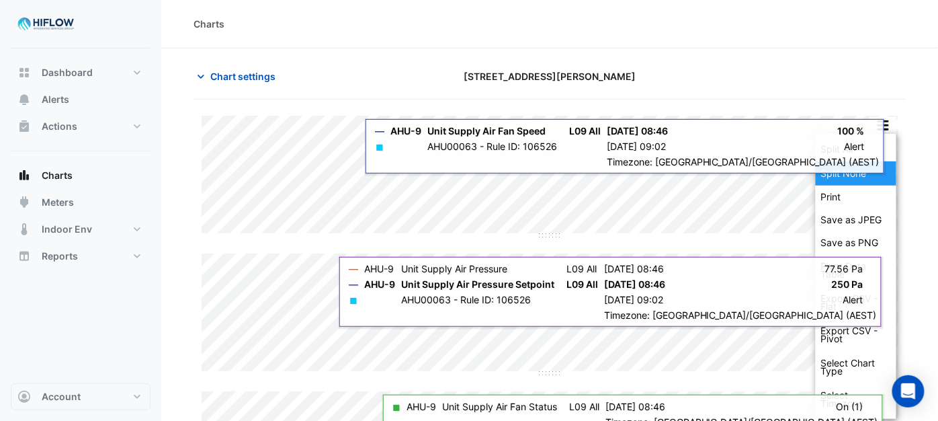
click at [858, 168] on div "Split None" at bounding box center [856, 173] width 81 height 24
